Goal: Find specific page/section: Find specific page/section

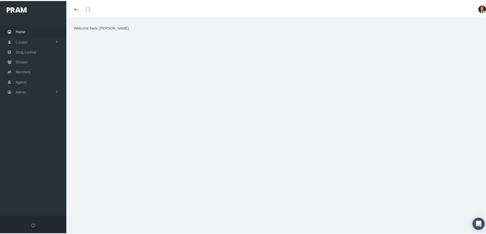
click at [22, 29] on span "Home" at bounding box center [20, 31] width 9 height 10
click at [25, 71] on span "Members" at bounding box center [23, 71] width 15 height 10
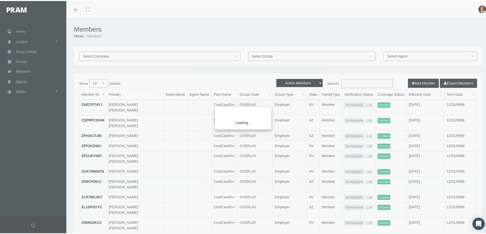
click at [357, 81] on div "Loading..." at bounding box center [243, 117] width 486 height 234
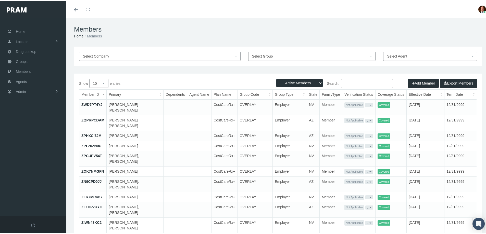
click at [354, 82] on input "Search:" at bounding box center [367, 82] width 52 height 9
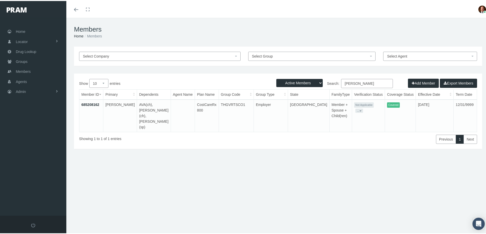
type input "[PERSON_NAME]"
click at [24, 31] on span "Home" at bounding box center [20, 31] width 9 height 10
